Goal: Transaction & Acquisition: Book appointment/travel/reservation

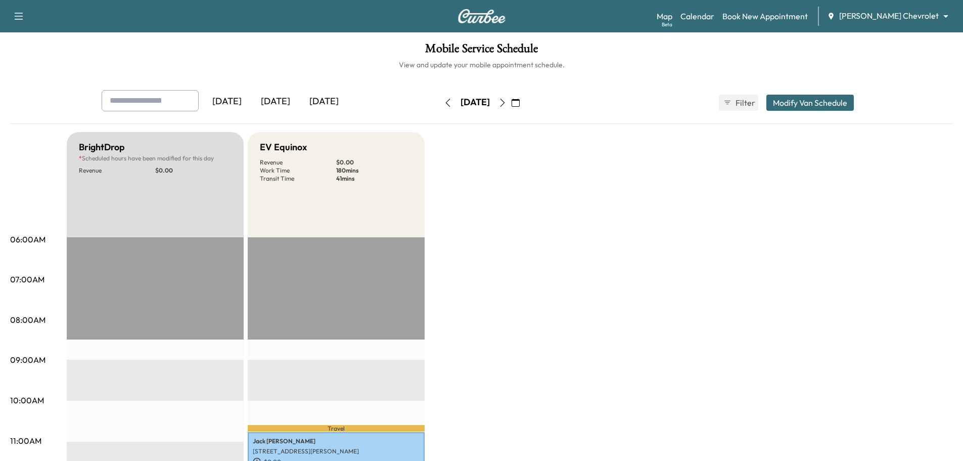
click at [507, 103] on icon "button" at bounding box center [503, 103] width 8 height 8
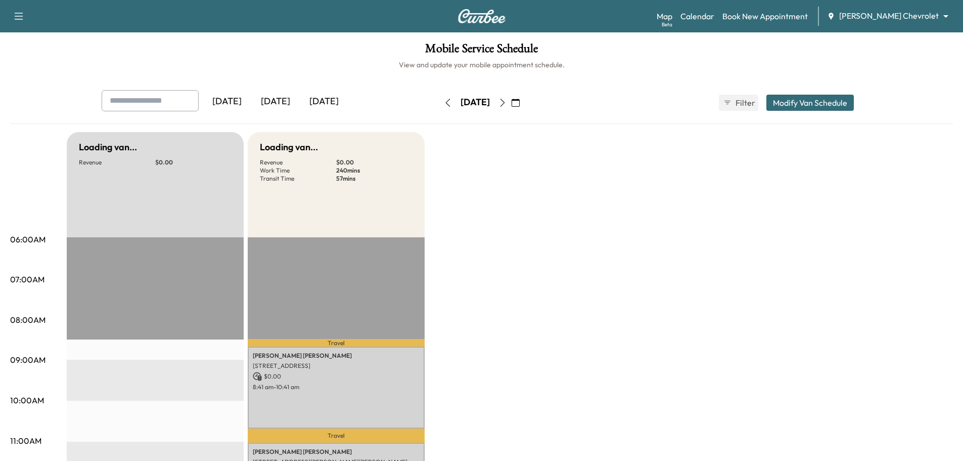
click at [524, 103] on div "[DATE] October 2025 S M T W T F S 28 29 30 1 2 3 4 5 6 7 8 9 10 11 12 13 14 15 …" at bounding box center [482, 103] width 85 height 16
click at [507, 103] on icon "button" at bounding box center [503, 103] width 8 height 8
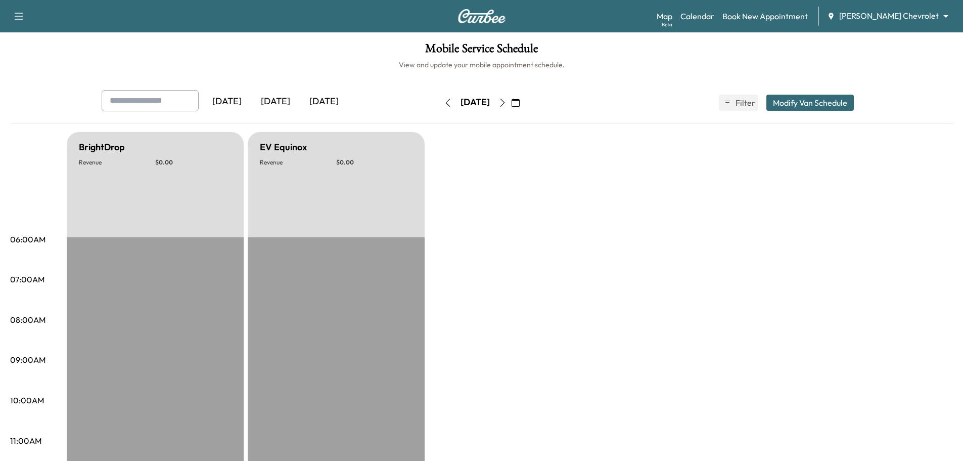
click at [507, 103] on icon "button" at bounding box center [503, 103] width 8 height 8
click at [524, 103] on div "[DATE] October 2025 S M T W T F S 28 29 30 1 2 3 4 5 6 7 8 9 10 11 12 13 14 15 …" at bounding box center [482, 103] width 85 height 16
click at [507, 103] on icon "button" at bounding box center [503, 103] width 8 height 8
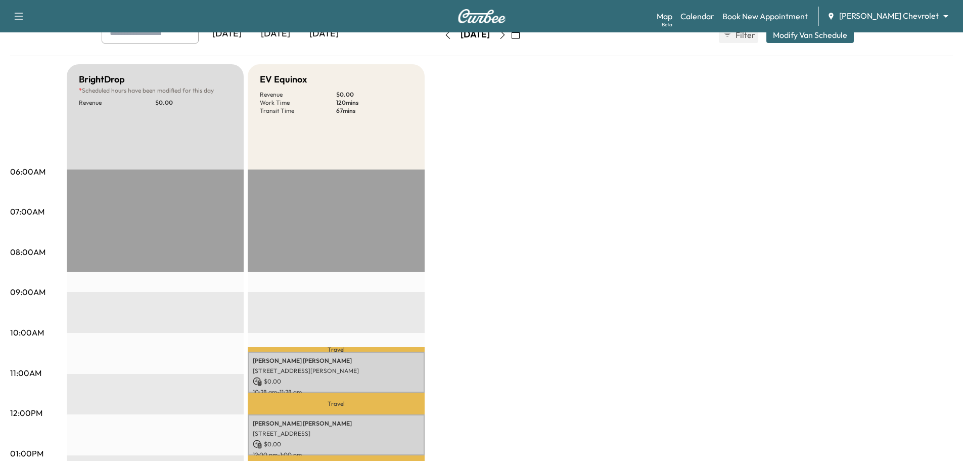
scroll to position [51, 0]
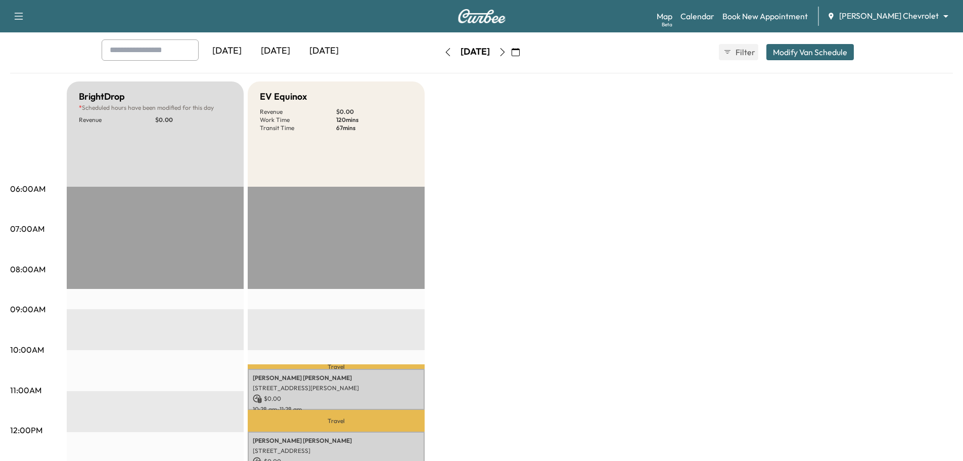
click at [507, 52] on icon "button" at bounding box center [503, 52] width 8 height 8
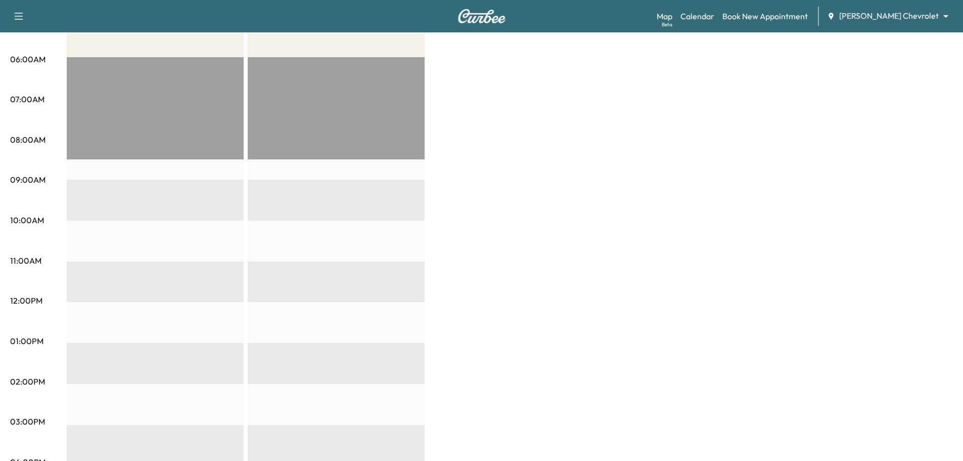
scroll to position [51, 0]
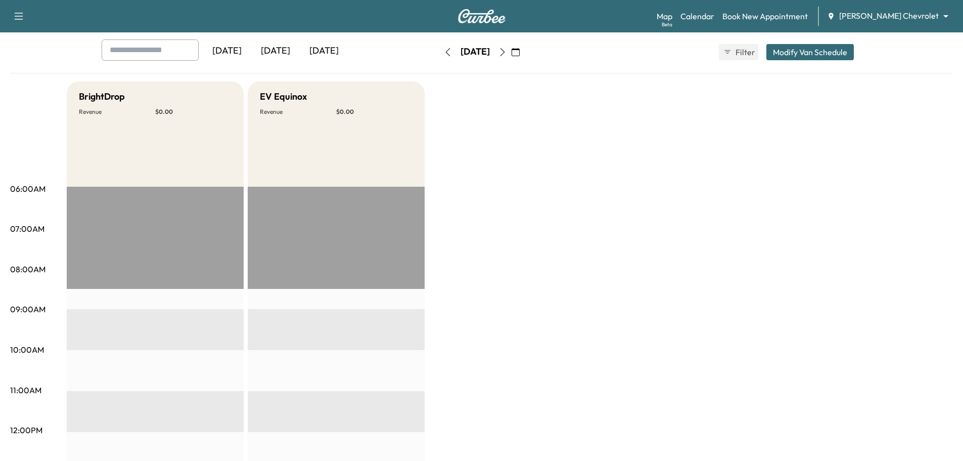
click at [507, 53] on icon "button" at bounding box center [503, 52] width 8 height 8
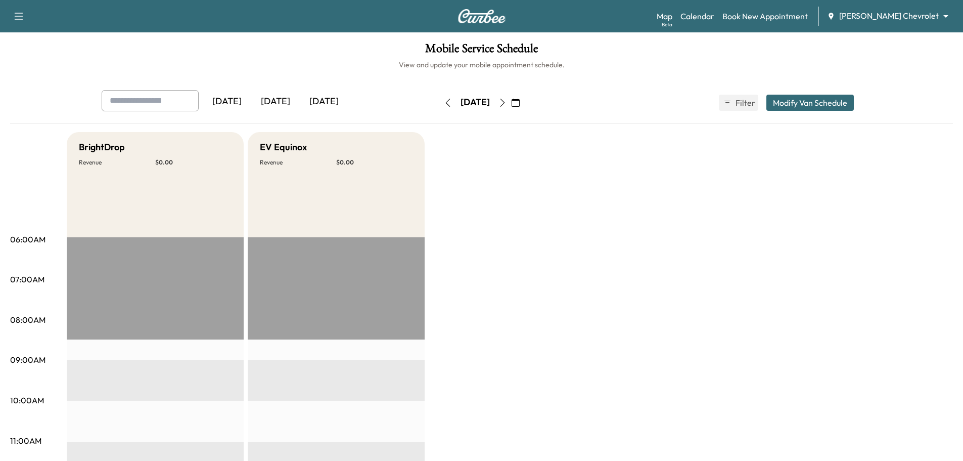
click at [444, 101] on icon "button" at bounding box center [448, 103] width 8 height 8
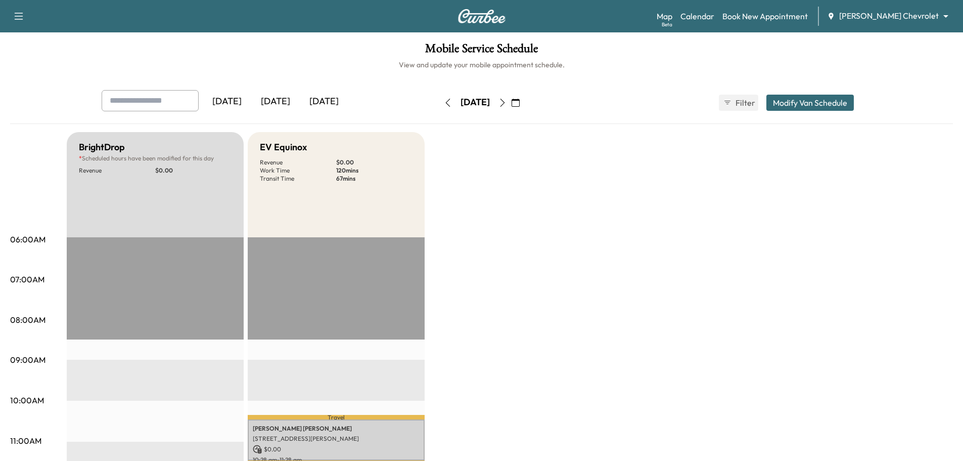
click at [444, 102] on icon "button" at bounding box center [448, 103] width 8 height 8
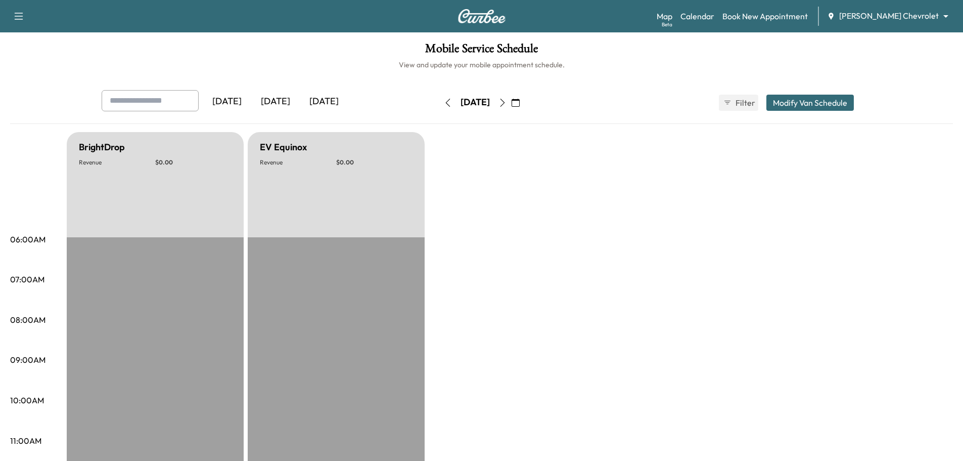
click at [505, 105] on icon "button" at bounding box center [502, 103] width 5 height 8
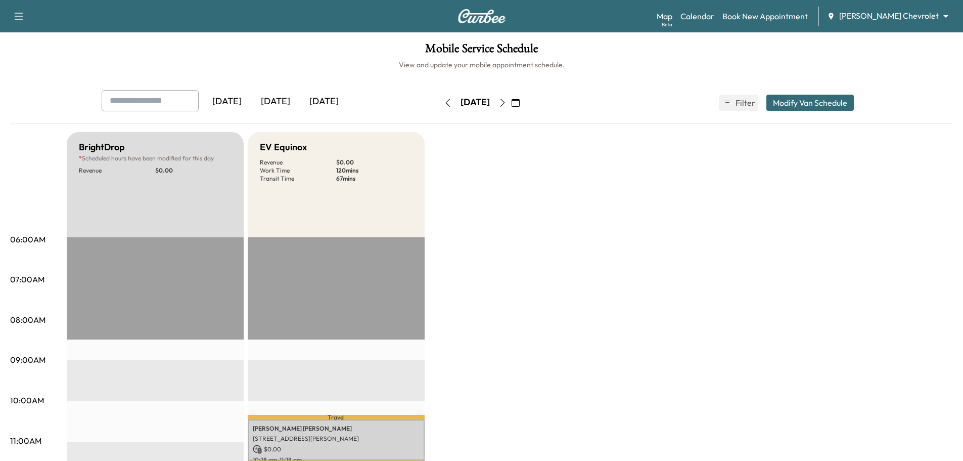
click at [890, 14] on body "Support Log Out Map Beta Calendar Book New Appointment [PERSON_NAME] Chevrolet …" at bounding box center [481, 230] width 963 height 461
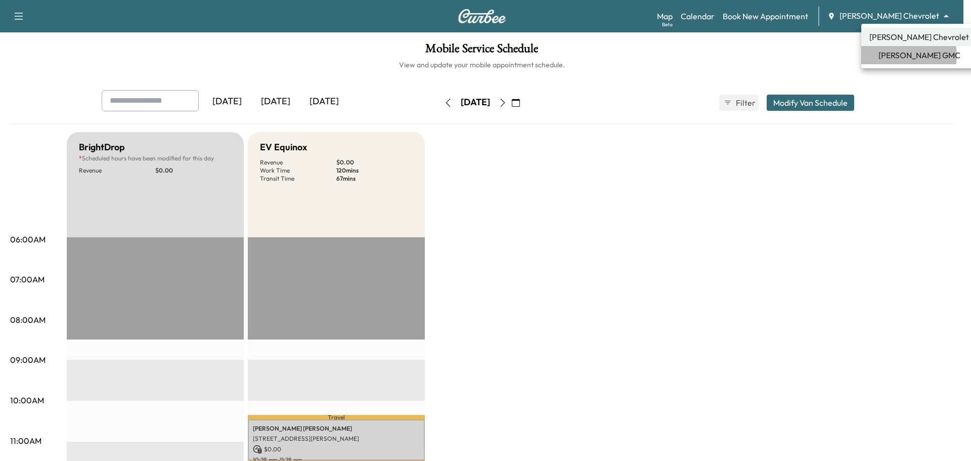
click at [897, 56] on span "[PERSON_NAME] GMC" at bounding box center [920, 55] width 82 height 12
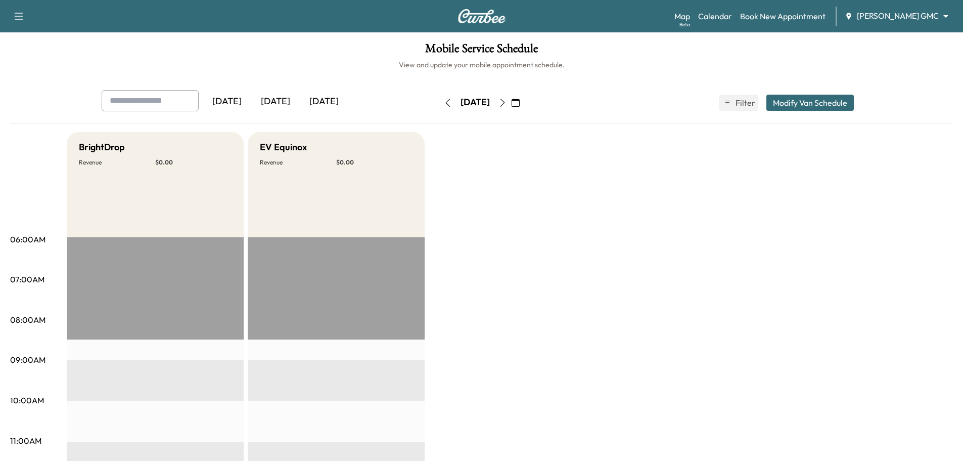
click at [915, 19] on body "Support Log Out Map Beta Calendar Book New Appointment [PERSON_NAME] GMC ******…" at bounding box center [481, 230] width 963 height 461
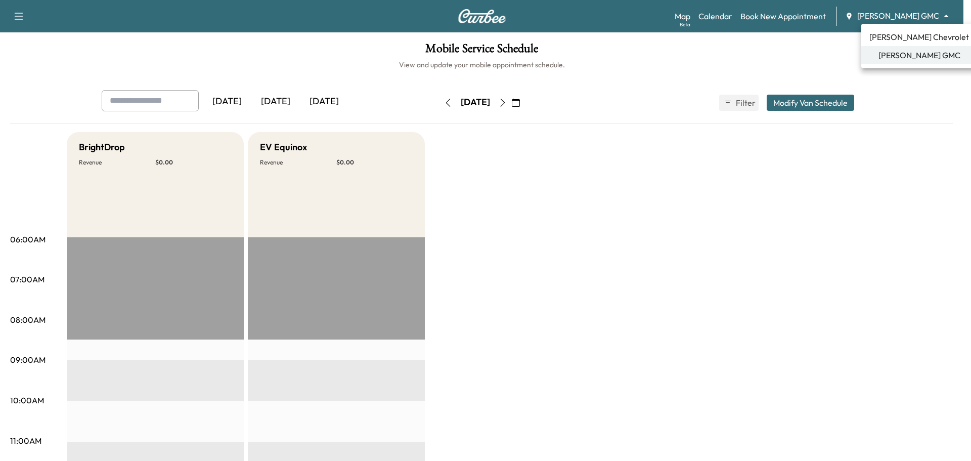
click at [909, 30] on li "[PERSON_NAME] Chevrolet" at bounding box center [919, 37] width 116 height 18
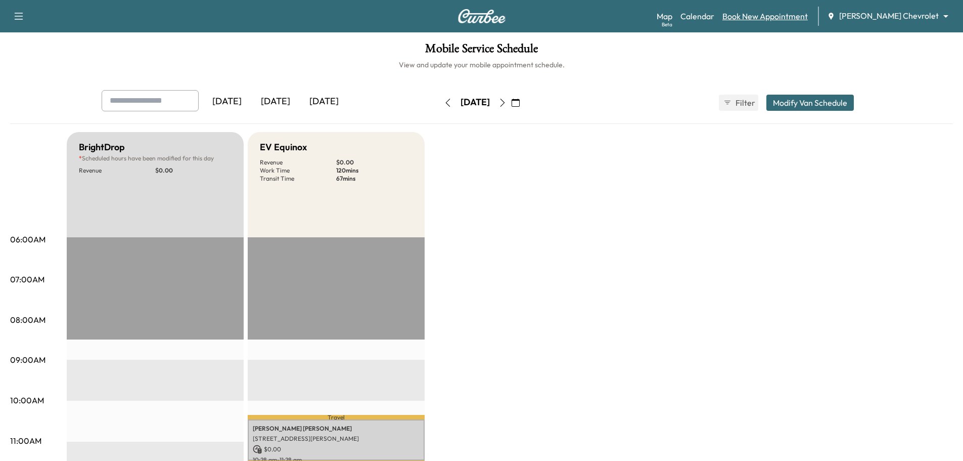
click at [802, 11] on link "Book New Appointment" at bounding box center [765, 16] width 85 height 12
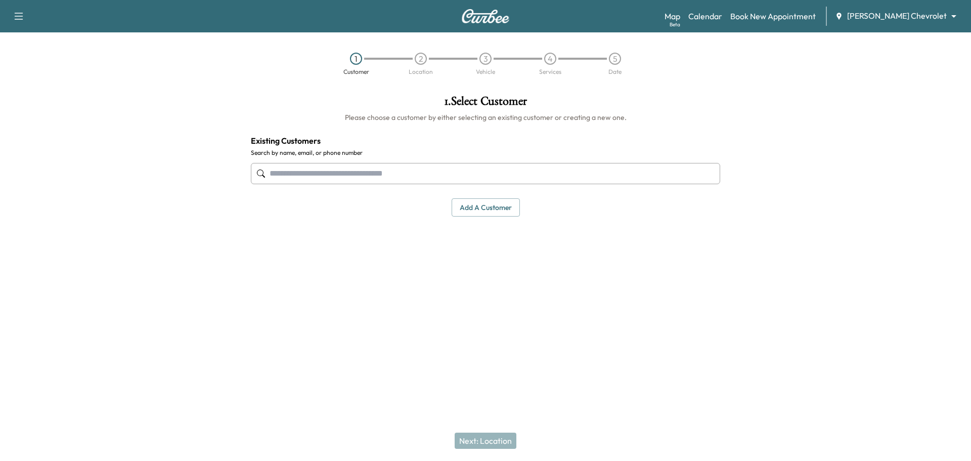
click at [409, 181] on input "text" at bounding box center [485, 173] width 469 height 21
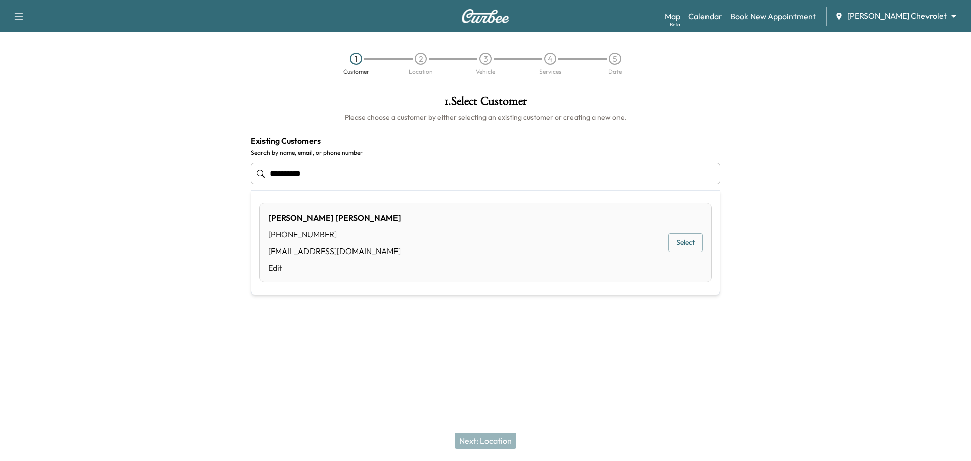
click at [686, 243] on button "Select" at bounding box center [685, 242] width 35 height 19
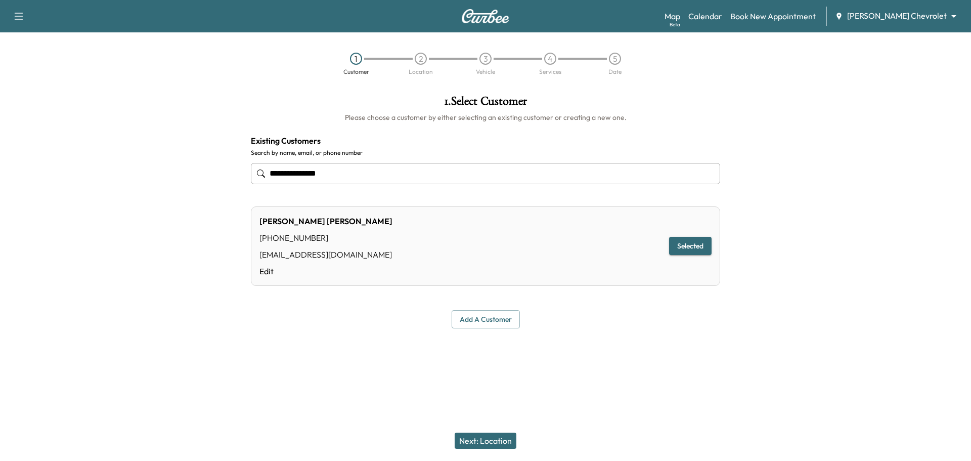
type input "**********"
click at [493, 440] on button "Next: Location" at bounding box center [486, 440] width 62 height 16
